Goal: Information Seeking & Learning: Learn about a topic

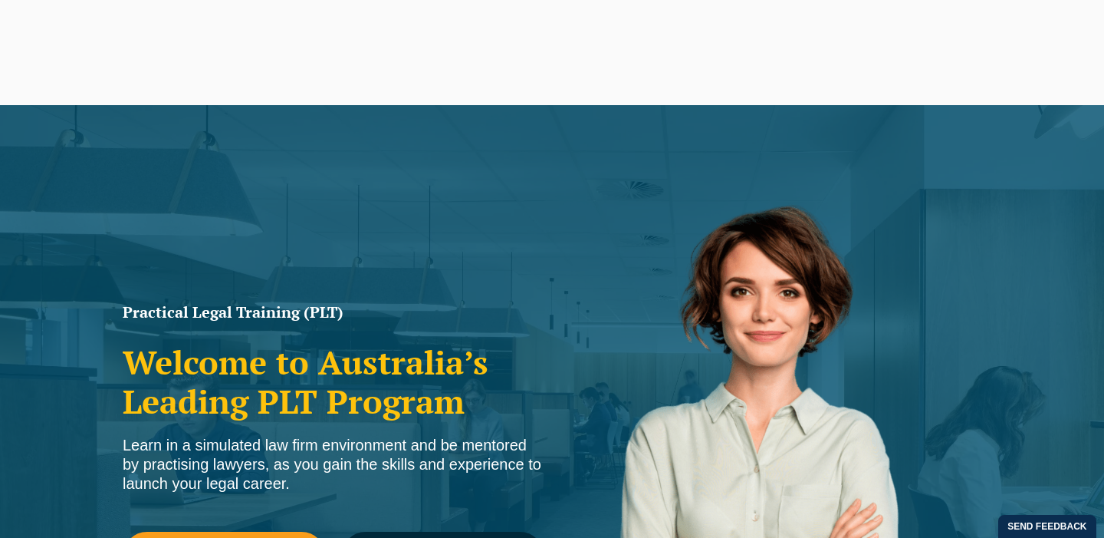
scroll to position [516, 0]
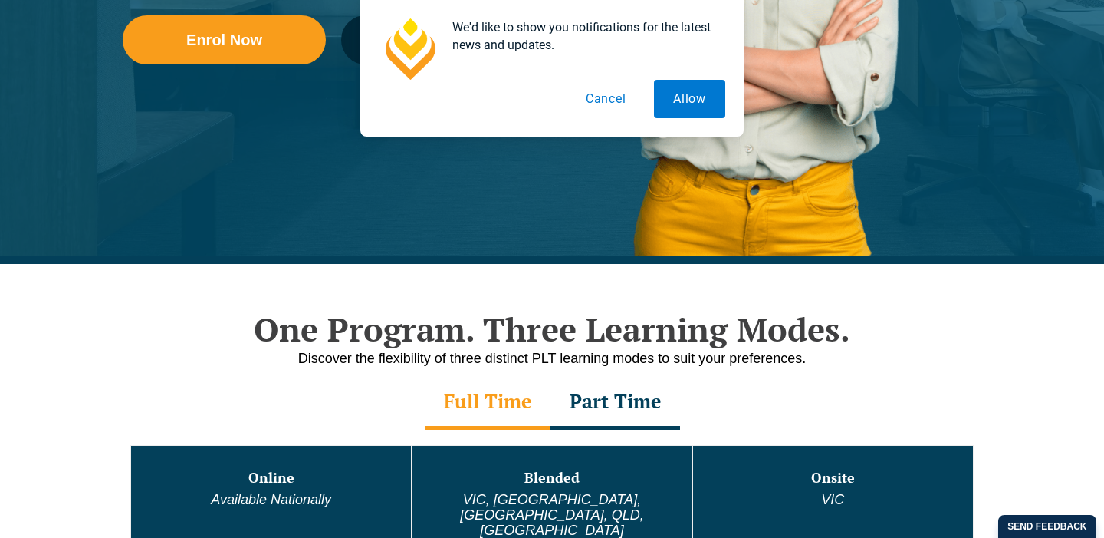
click at [459, 42] on div "We'd like to show you notifications for the latest news and updates. Allow Canc…" at bounding box center [552, 68] width 347 height 100
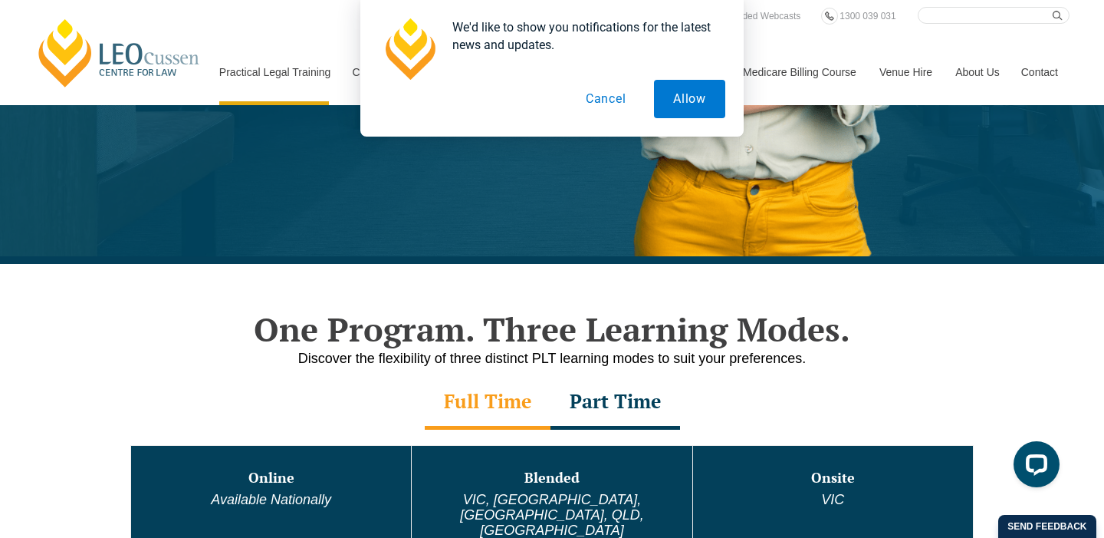
scroll to position [0, 0]
click at [614, 100] on button "Cancel" at bounding box center [606, 99] width 79 height 38
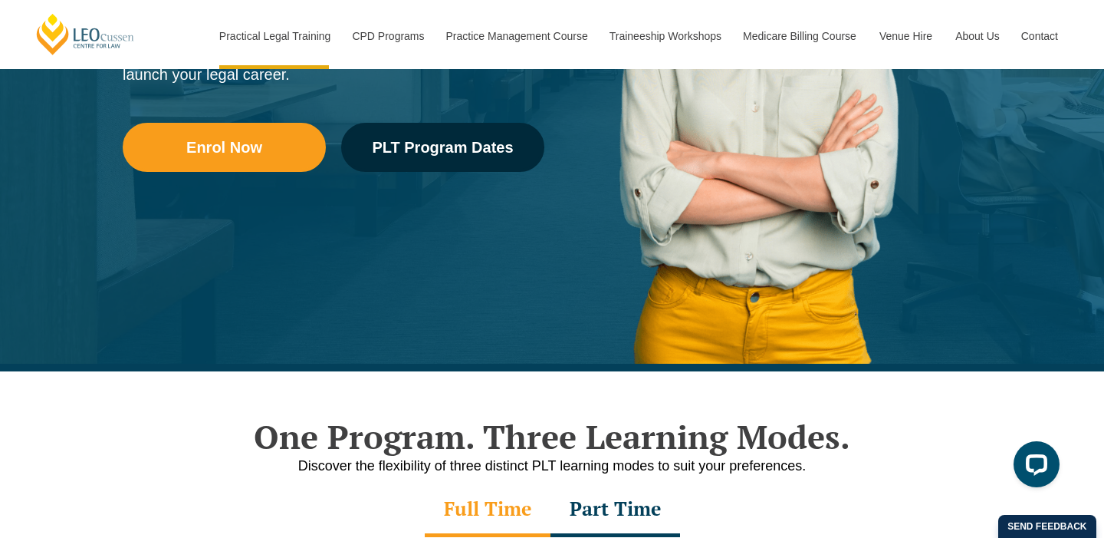
scroll to position [328, 0]
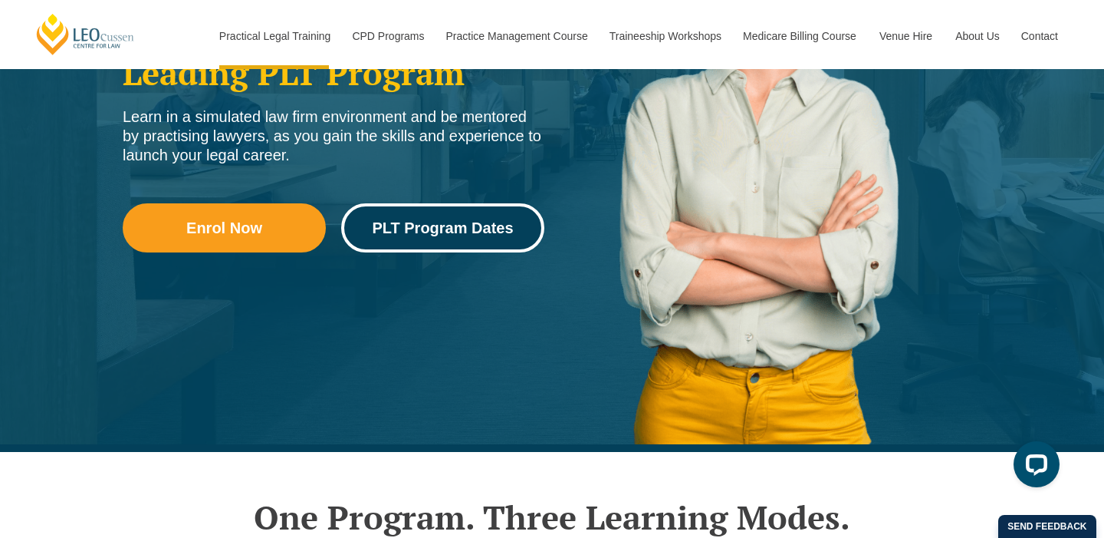
click at [464, 227] on span "PLT Program Dates" at bounding box center [442, 227] width 141 height 15
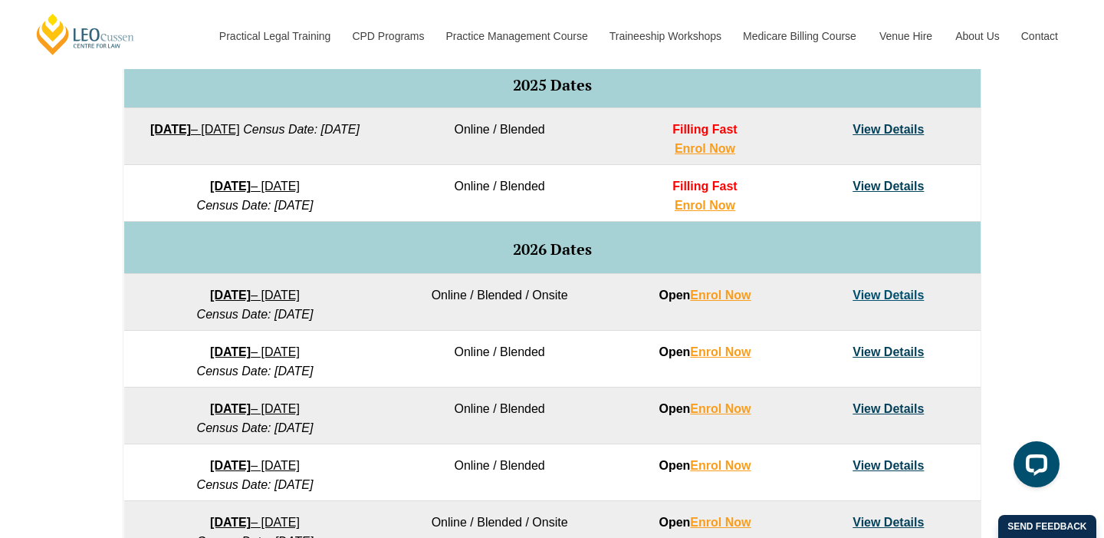
scroll to position [814, 0]
click at [880, 291] on link "View Details" at bounding box center [888, 294] width 71 height 13
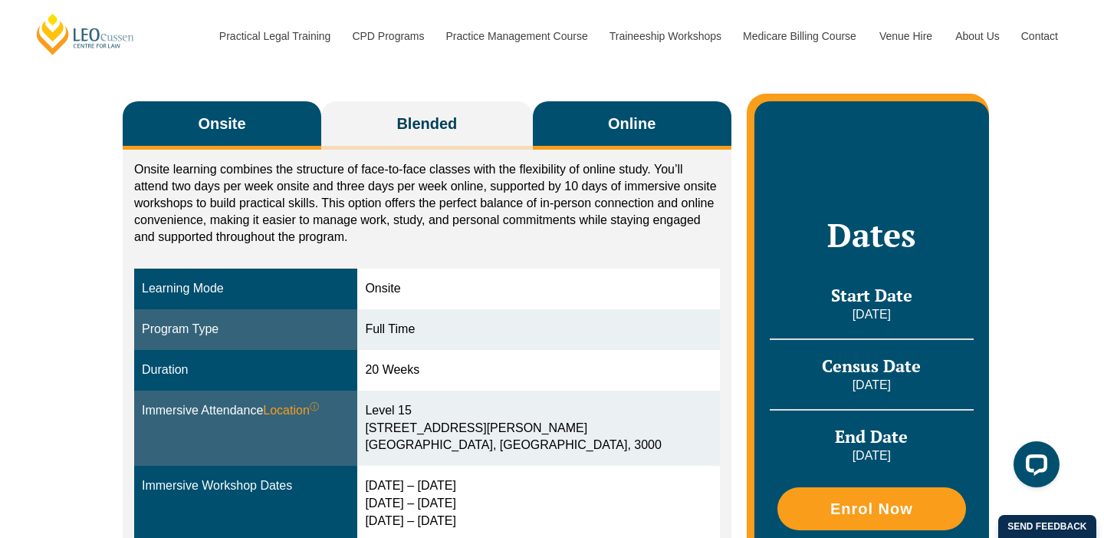
click at [602, 127] on button "Online" at bounding box center [632, 125] width 199 height 48
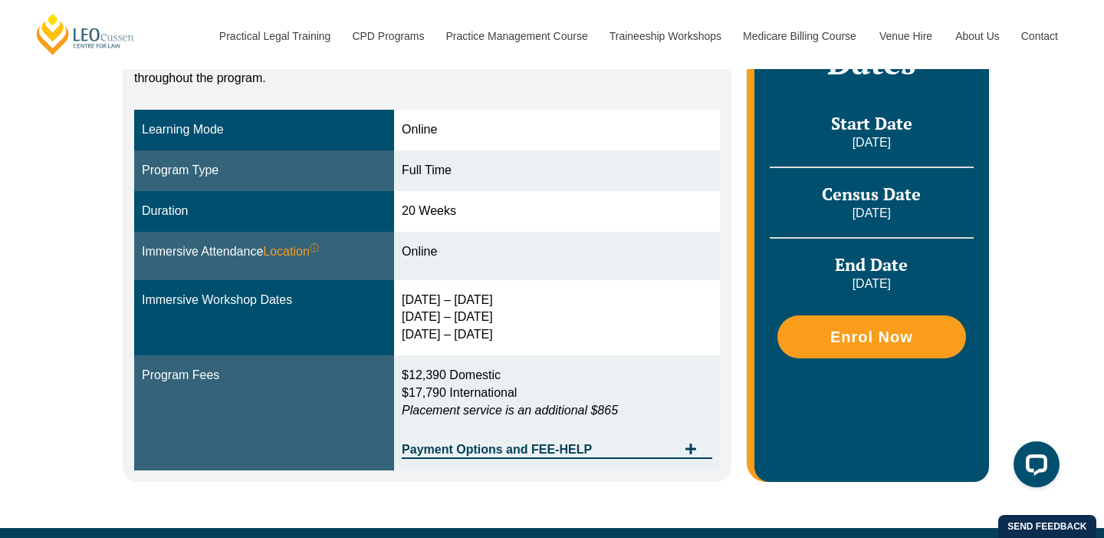
scroll to position [396, 0]
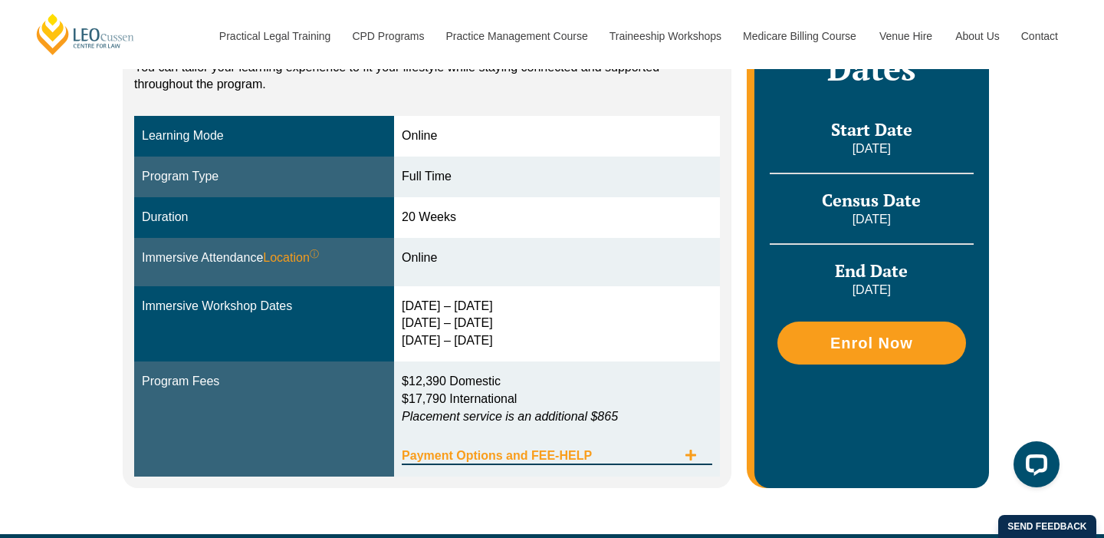
click at [638, 465] on div "Payment Options and FEE-HELP" at bounding box center [557, 448] width 311 height 31
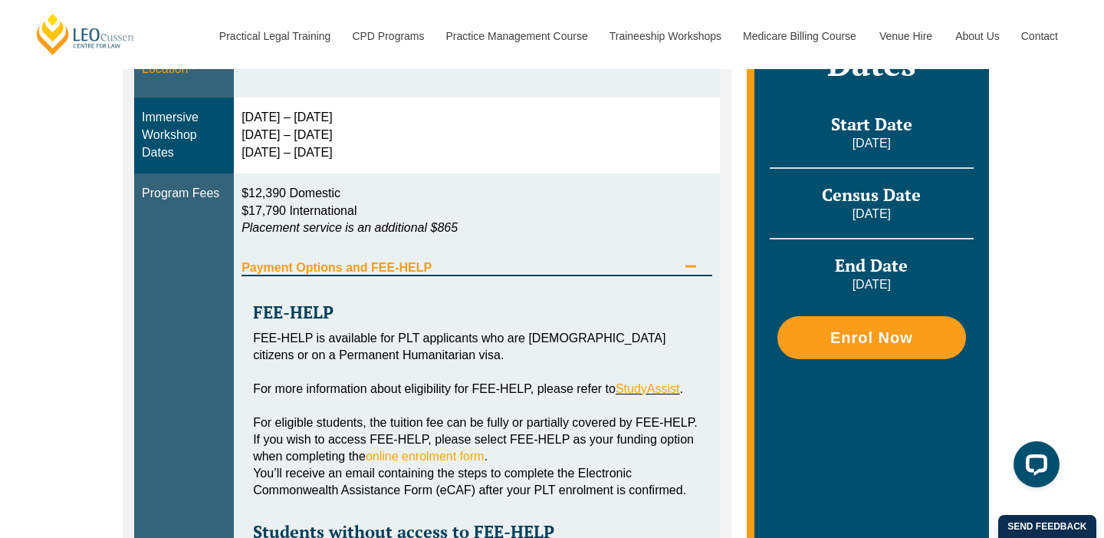
scroll to position [620, 0]
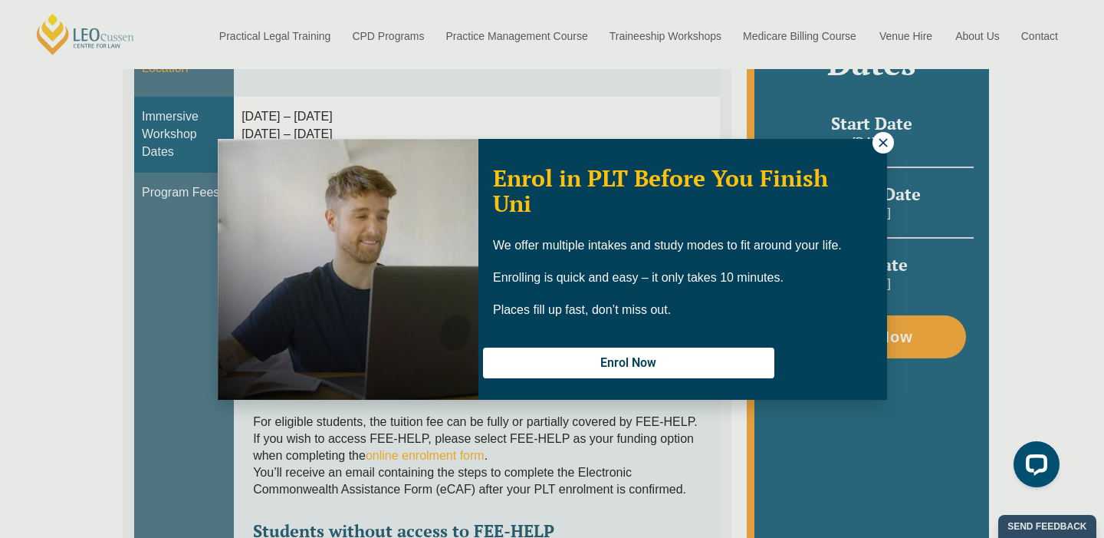
click at [883, 147] on icon at bounding box center [884, 143] width 14 height 14
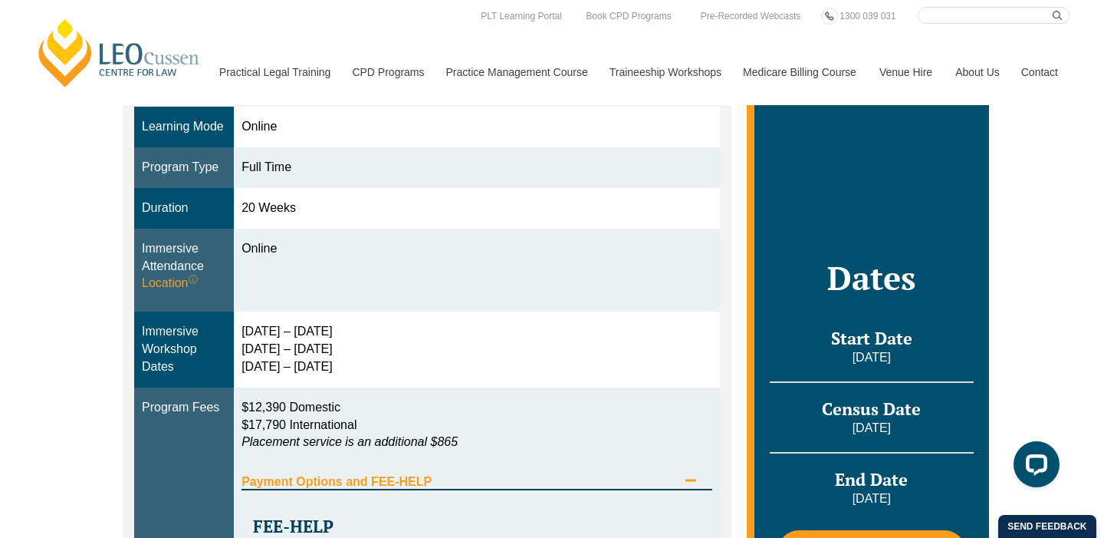
scroll to position [0, 0]
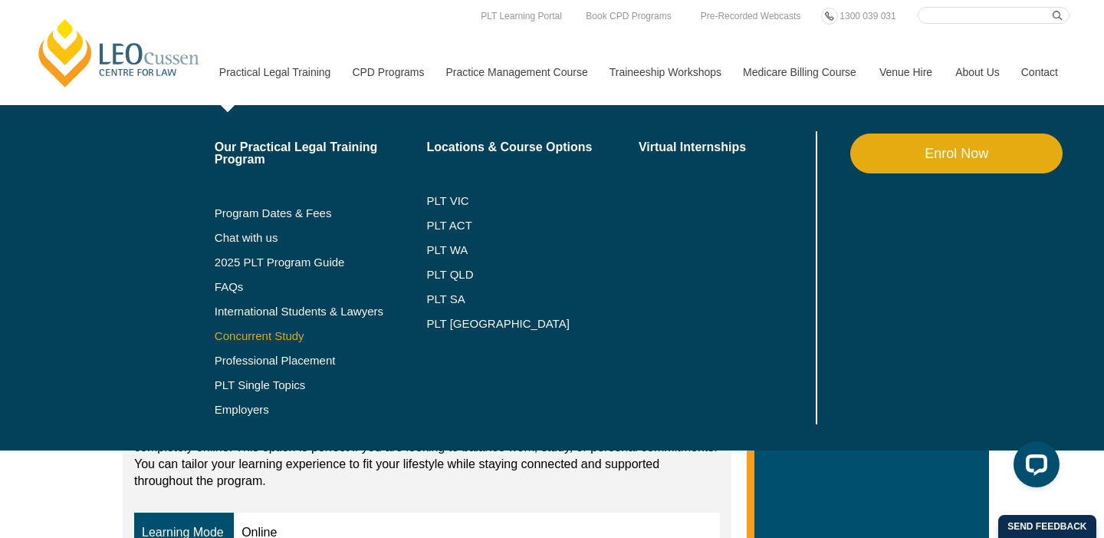
click at [237, 341] on link "Concurrent Study" at bounding box center [321, 336] width 212 height 12
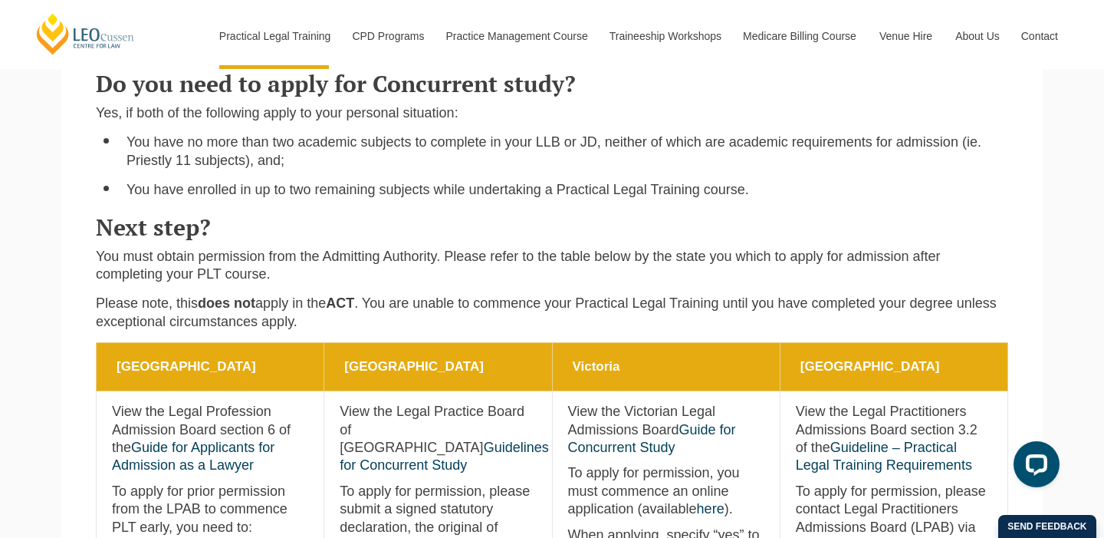
scroll to position [410, 0]
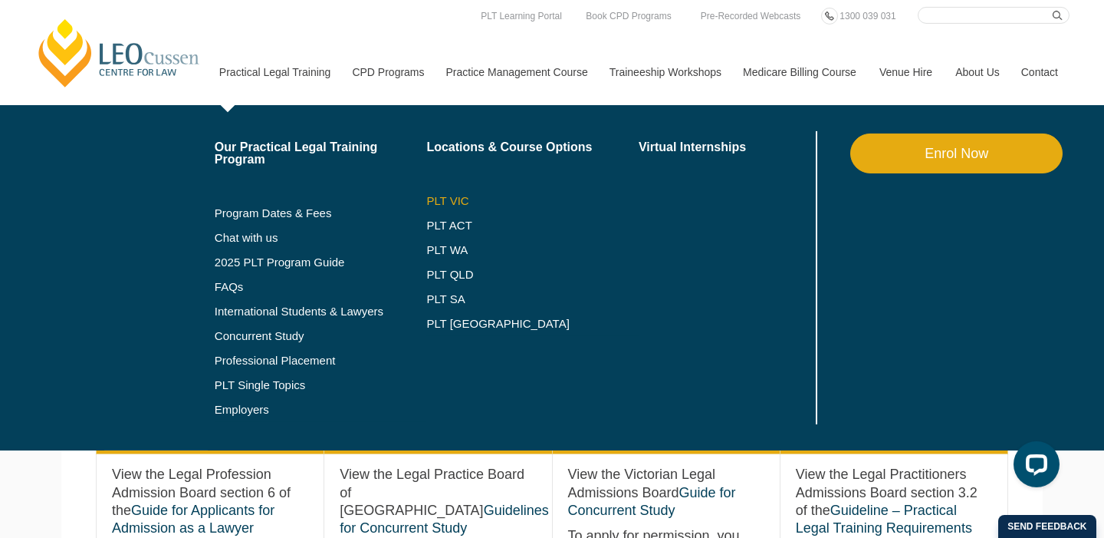
click at [439, 201] on link "PLT VIC" at bounding box center [532, 201] width 212 height 12
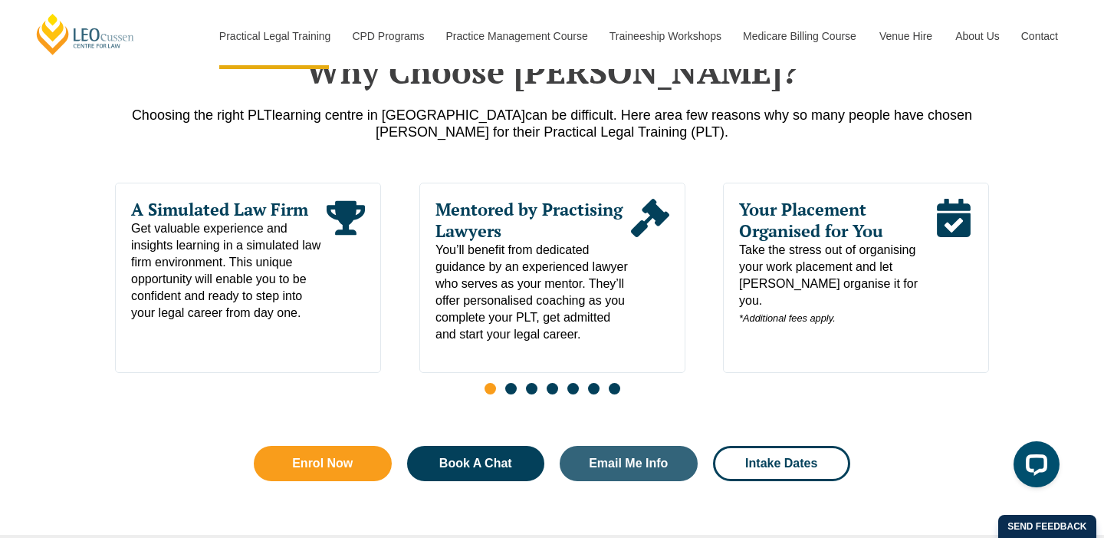
scroll to position [771, 0]
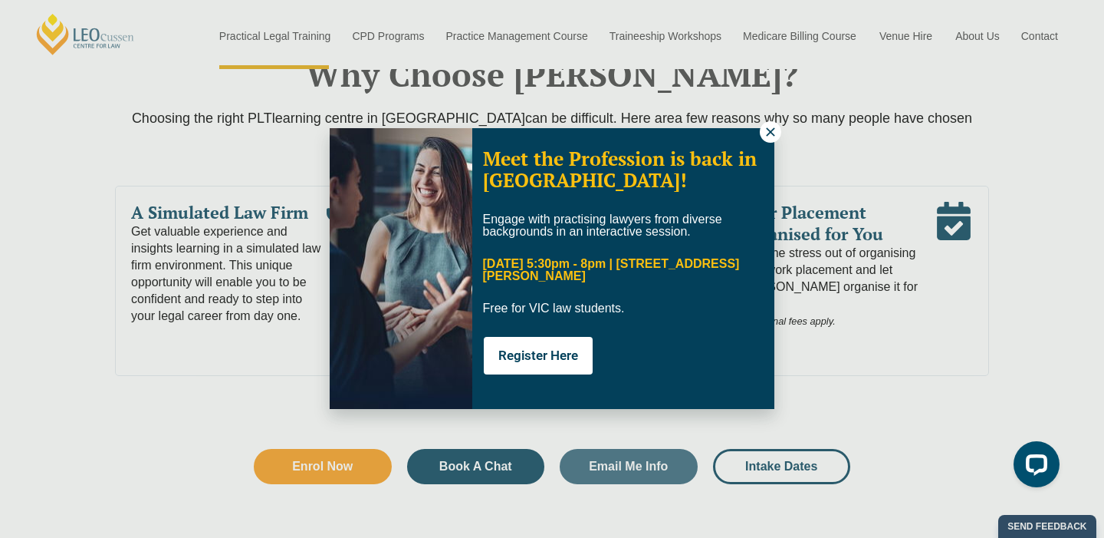
click at [775, 131] on icon at bounding box center [771, 132] width 14 height 14
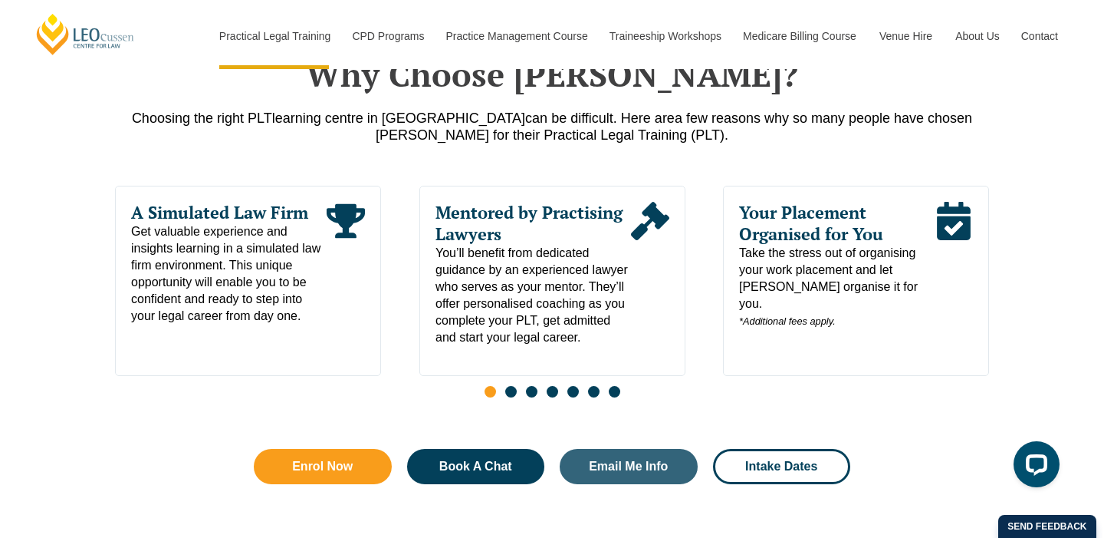
click at [291, 288] on span "Get valuable experience and insights learning in a simulated law firm environme…" at bounding box center [229, 273] width 196 height 101
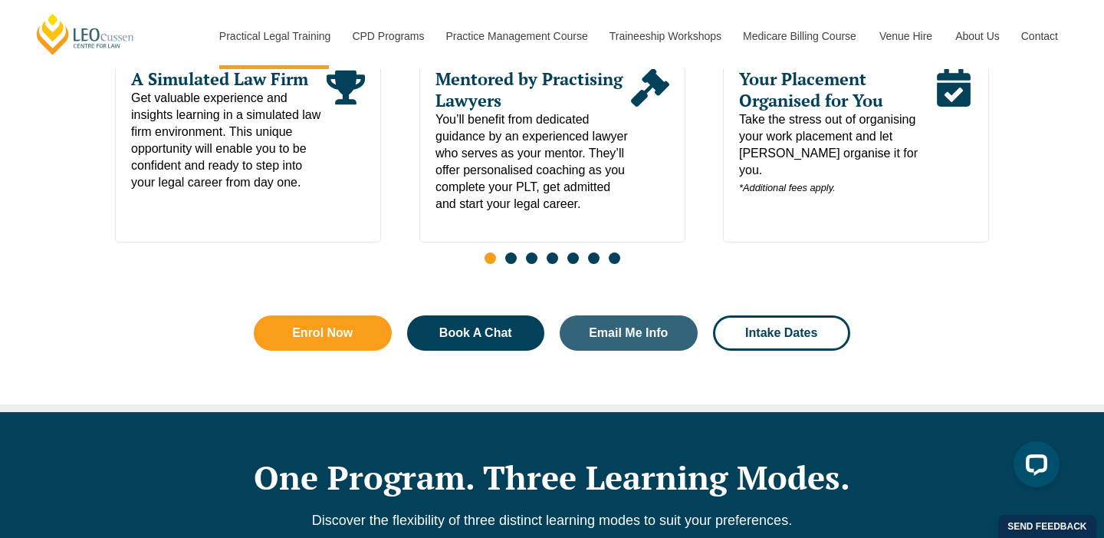
scroll to position [905, 0]
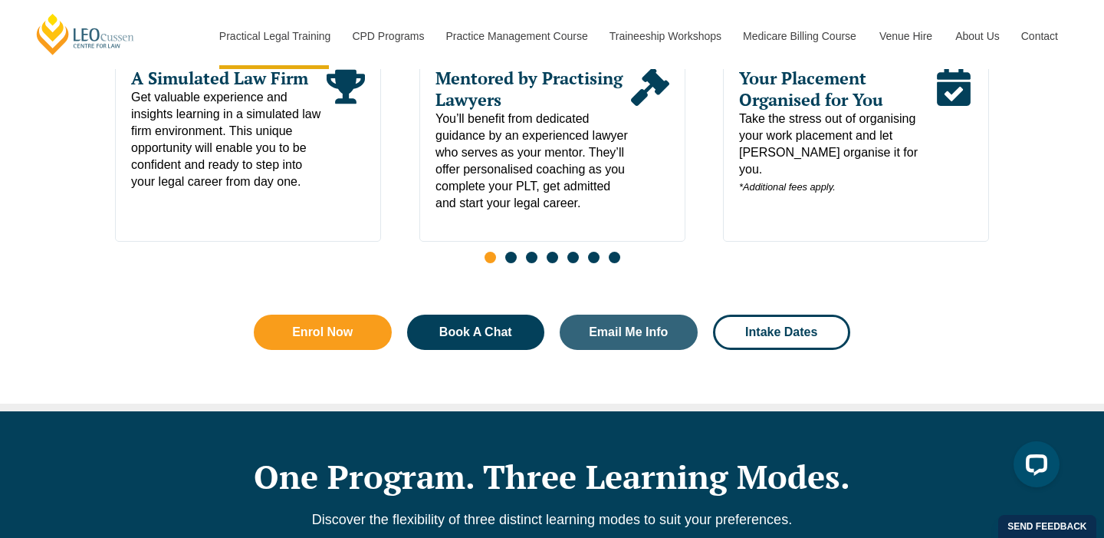
click at [798, 146] on span "Take the stress out of organising your work placement and let [PERSON_NAME] org…" at bounding box center [837, 152] width 196 height 85
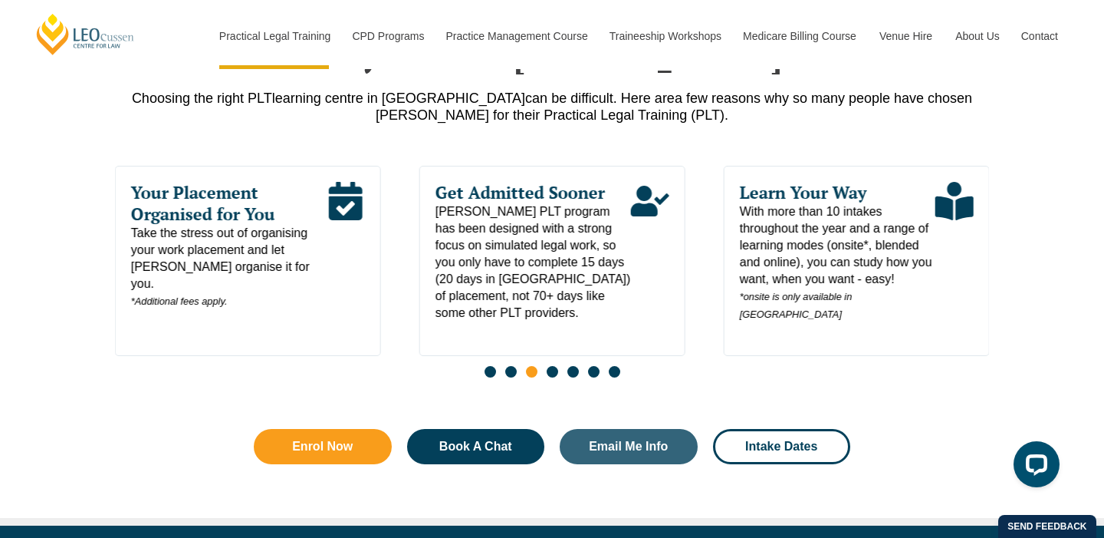
scroll to position [782, 0]
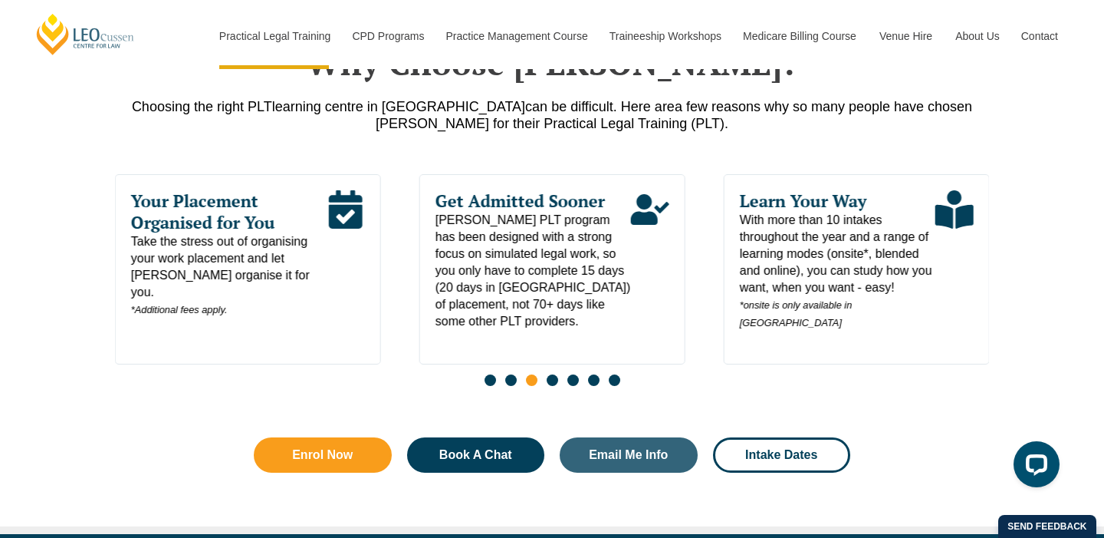
click at [915, 334] on div "Learn Your Way With more than 10 intakes throughout the year and a range of lea…" at bounding box center [856, 269] width 266 height 190
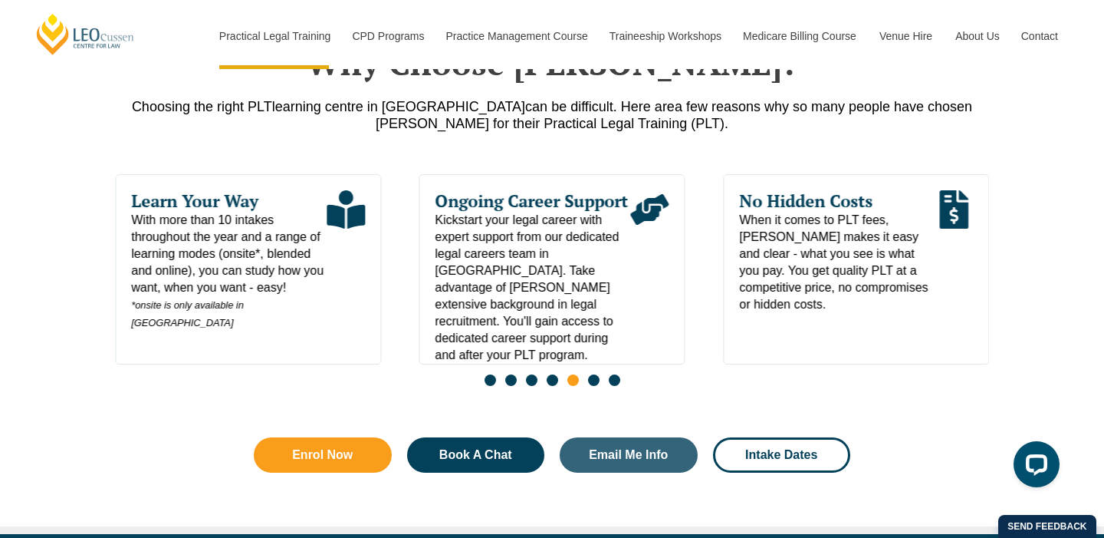
click at [915, 334] on div "No Hidden Costs When it comes to PLT fees, [PERSON_NAME] makes it easy and clea…" at bounding box center [856, 269] width 266 height 190
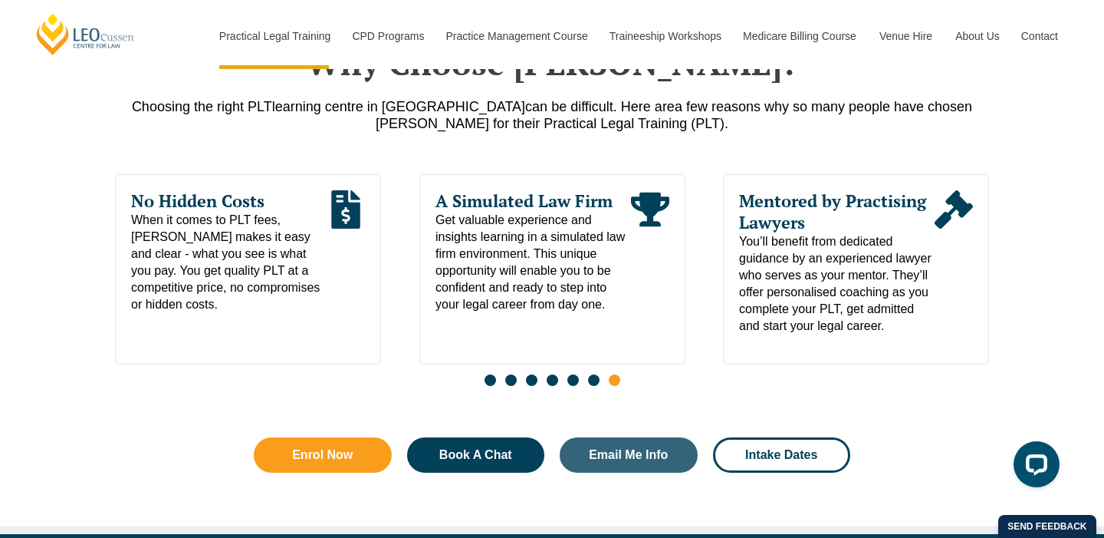
click at [915, 334] on span "You’ll benefit from dedicated guidance by an experienced lawyer who serves as y…" at bounding box center [837, 283] width 196 height 101
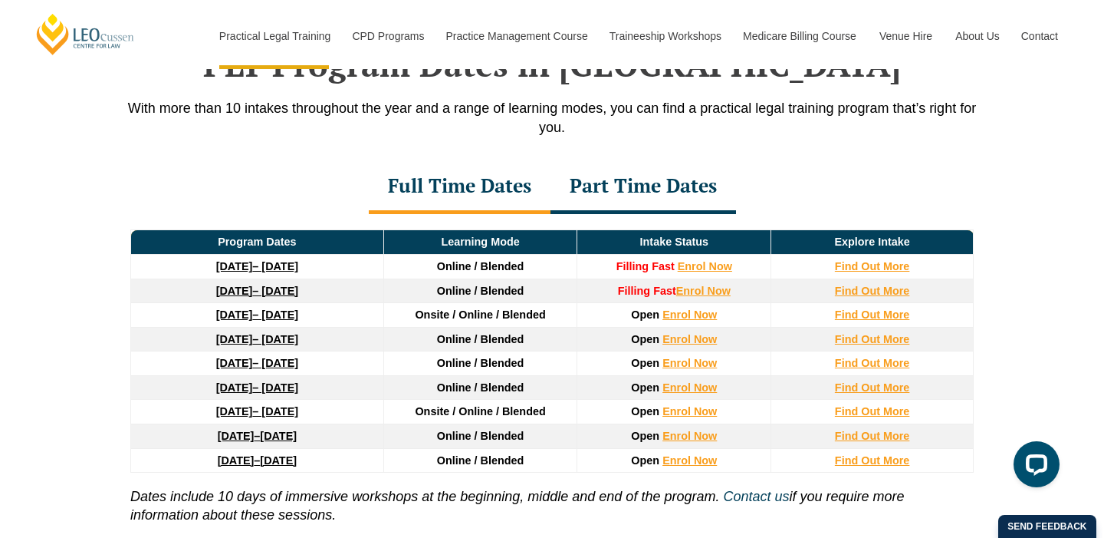
scroll to position [2028, 0]
